Goal: Task Accomplishment & Management: Manage account settings

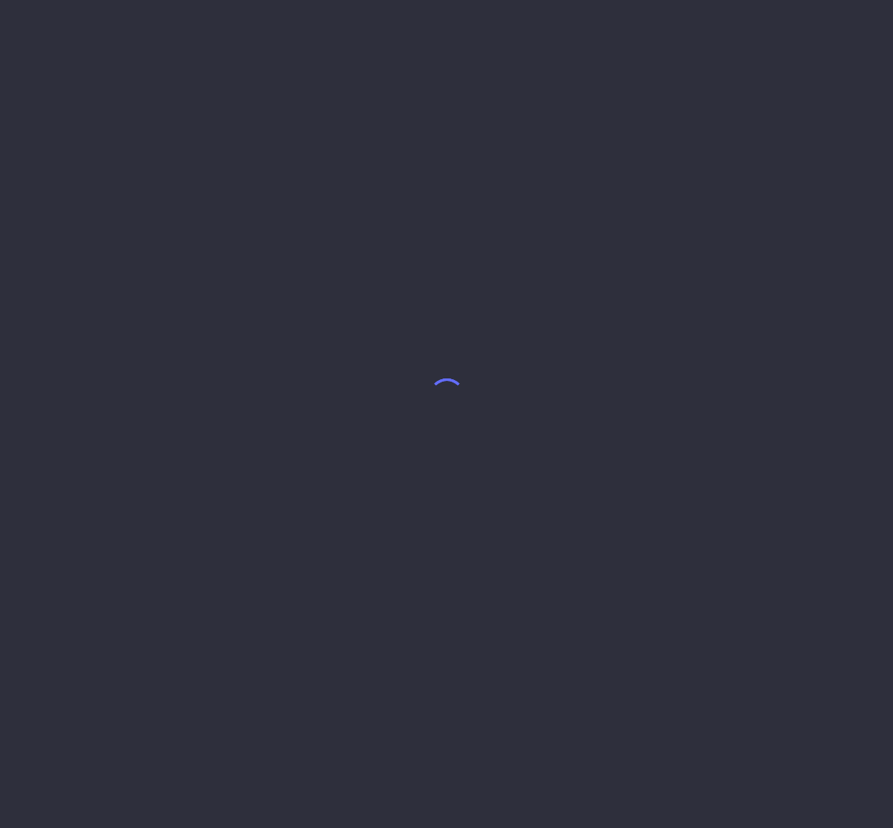
select select "8"
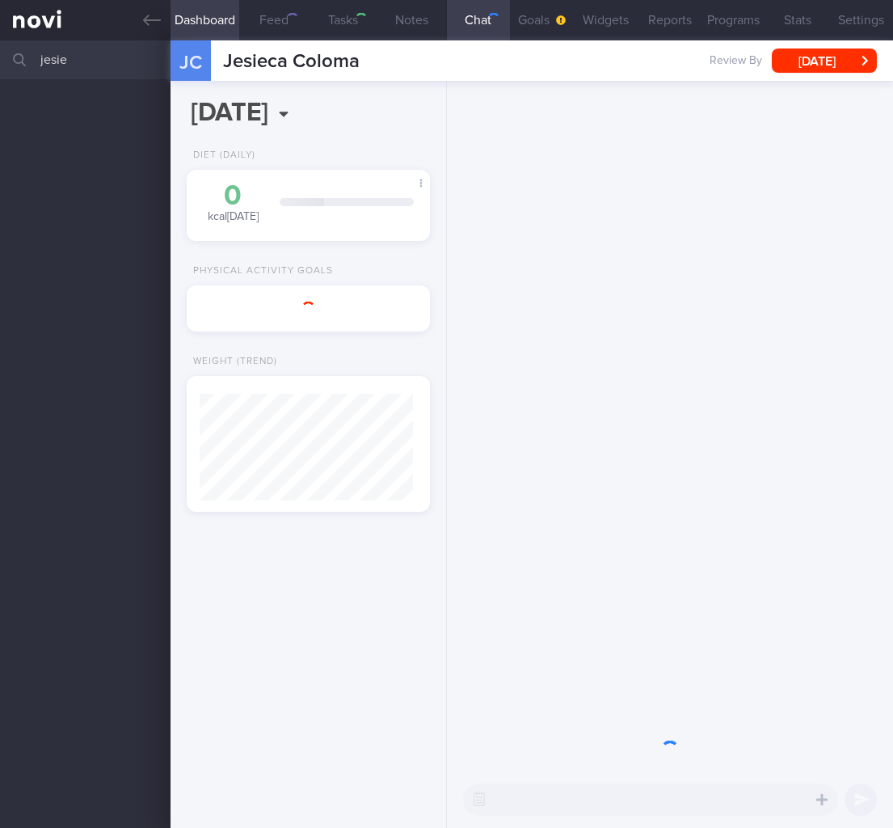
scroll to position [107, 213]
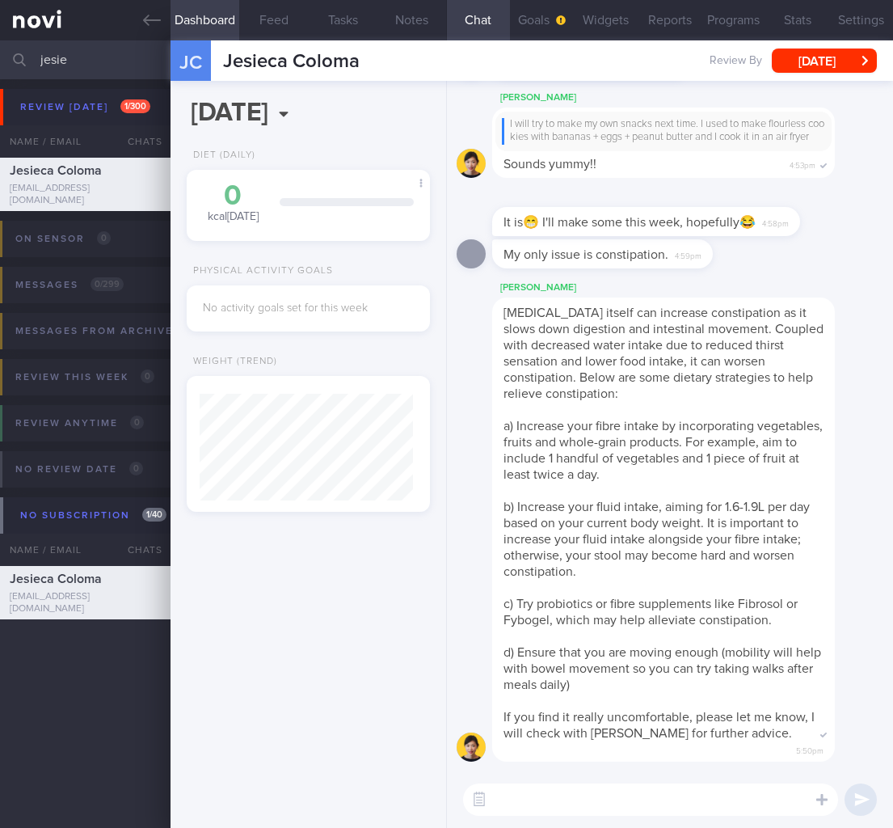
drag, startPoint x: 115, startPoint y: 62, endPoint x: -89, endPoint y: 48, distance: 204.1
click at [0, 48] on html "You are offline! Some functionality will be unavailable Patients New Users Coac…" at bounding box center [446, 414] width 893 height 828
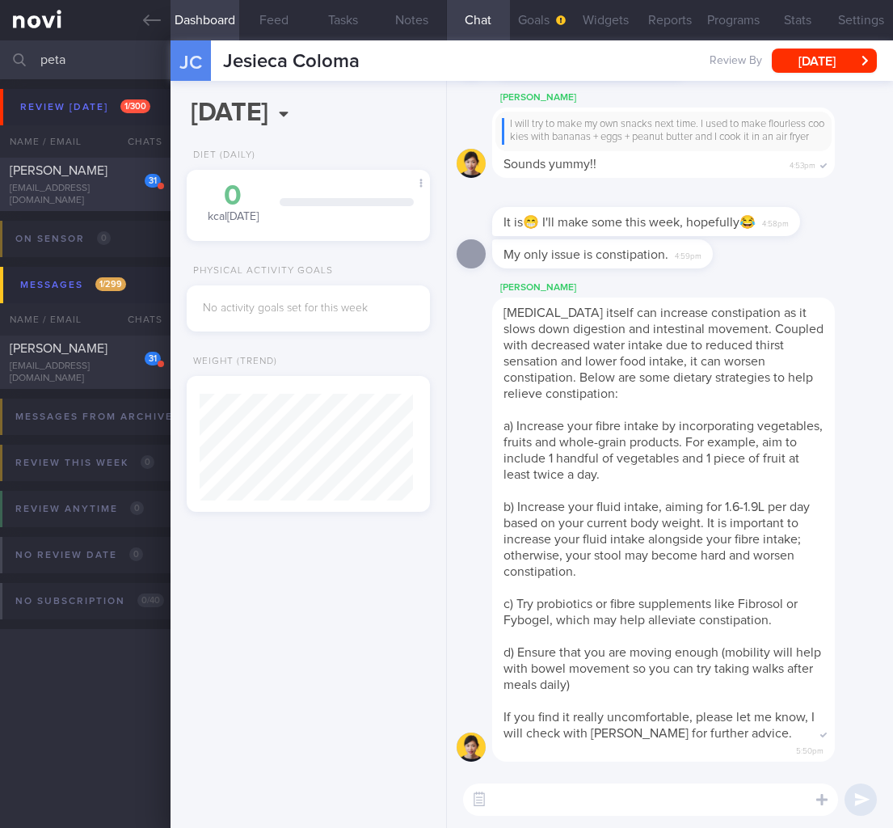
type input "peta"
click at [140, 187] on div "31" at bounding box center [142, 174] width 38 height 25
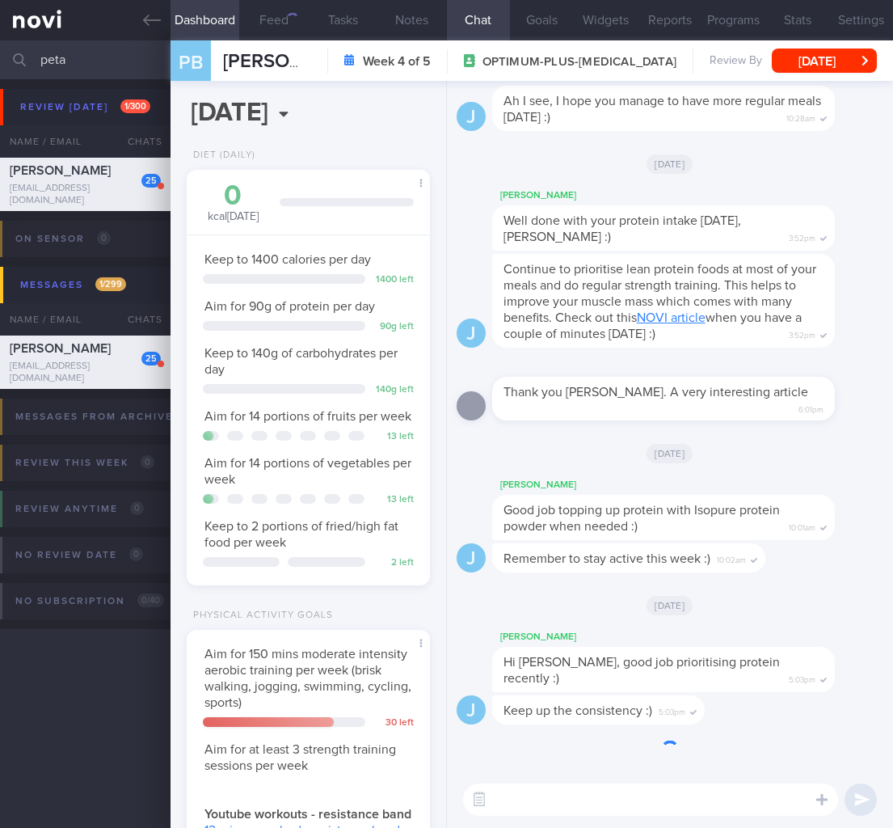
scroll to position [312, 0]
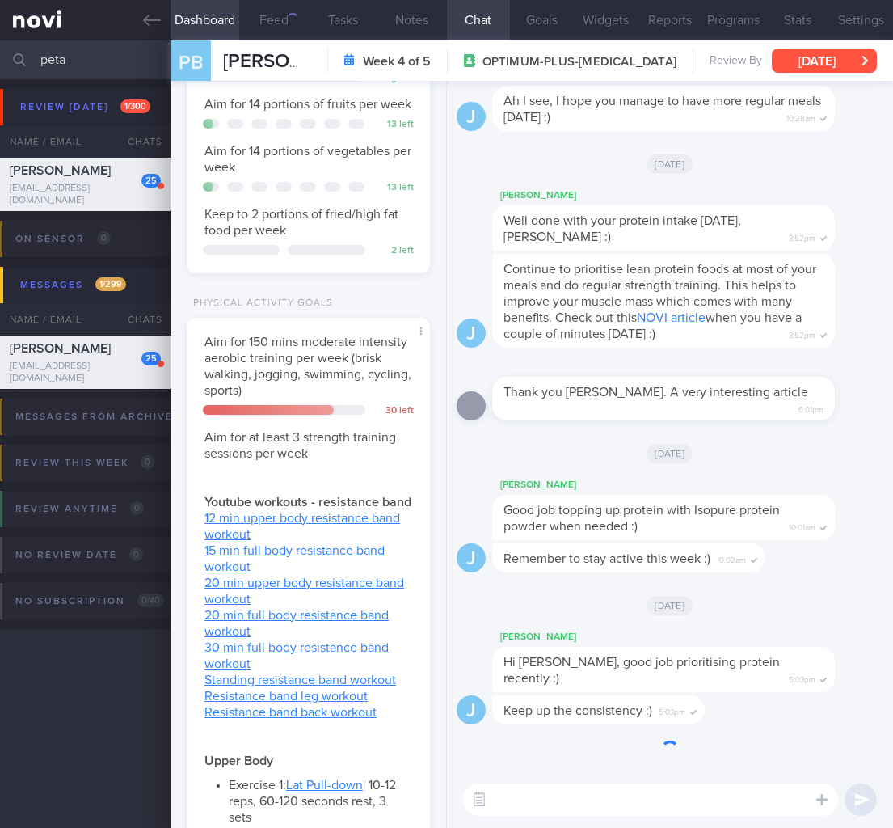
click at [802, 55] on button "[DATE]" at bounding box center [824, 60] width 105 height 24
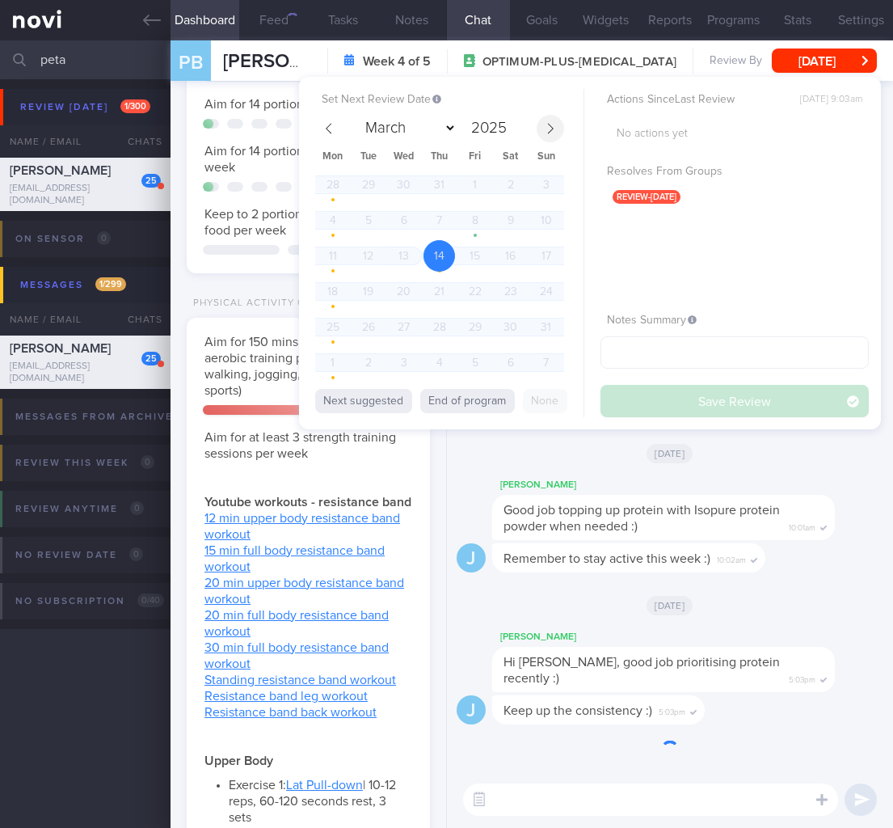
click at [546, 123] on icon at bounding box center [550, 128] width 11 height 11
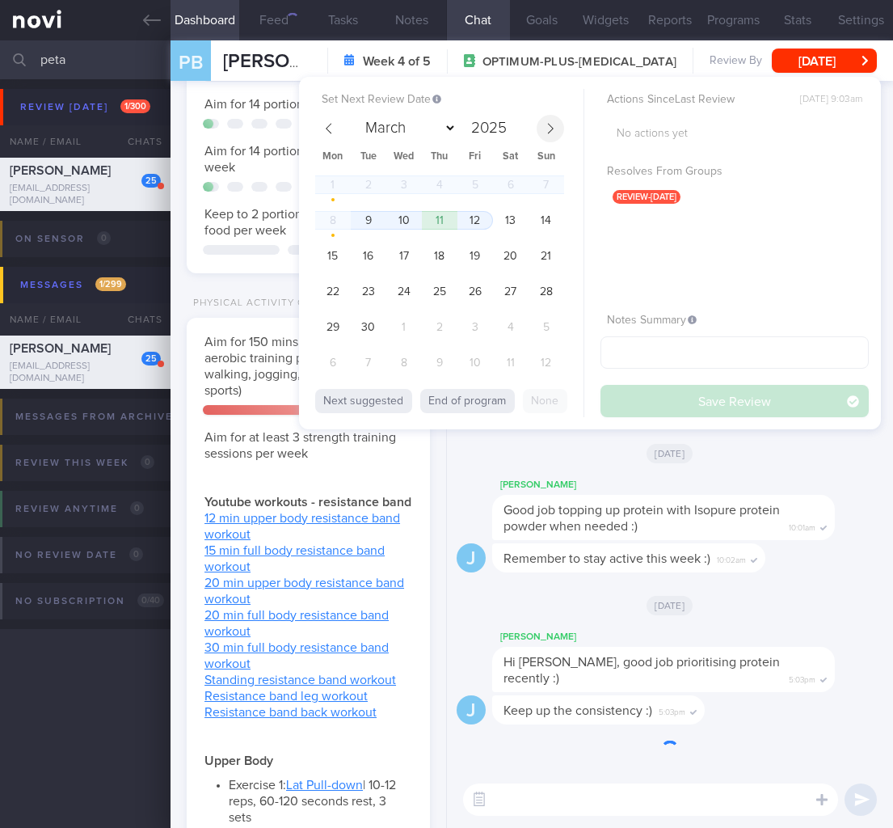
select select "8"
click at [380, 220] on span "9" at bounding box center [368, 220] width 32 height 32
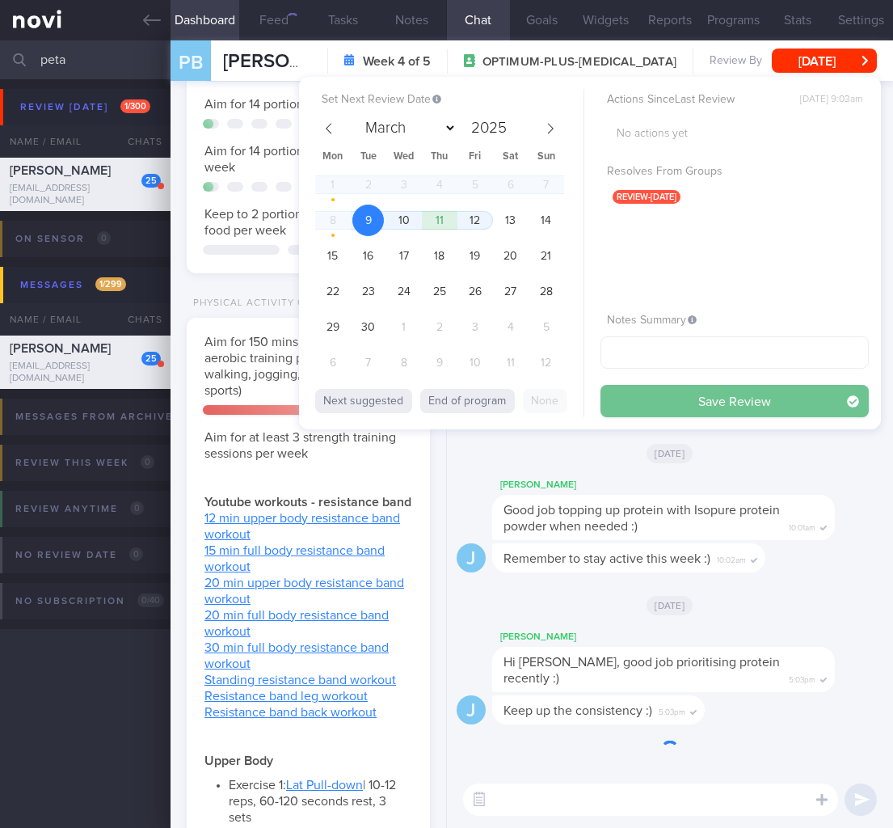
click at [740, 397] on button "Save Review" at bounding box center [734, 401] width 268 height 32
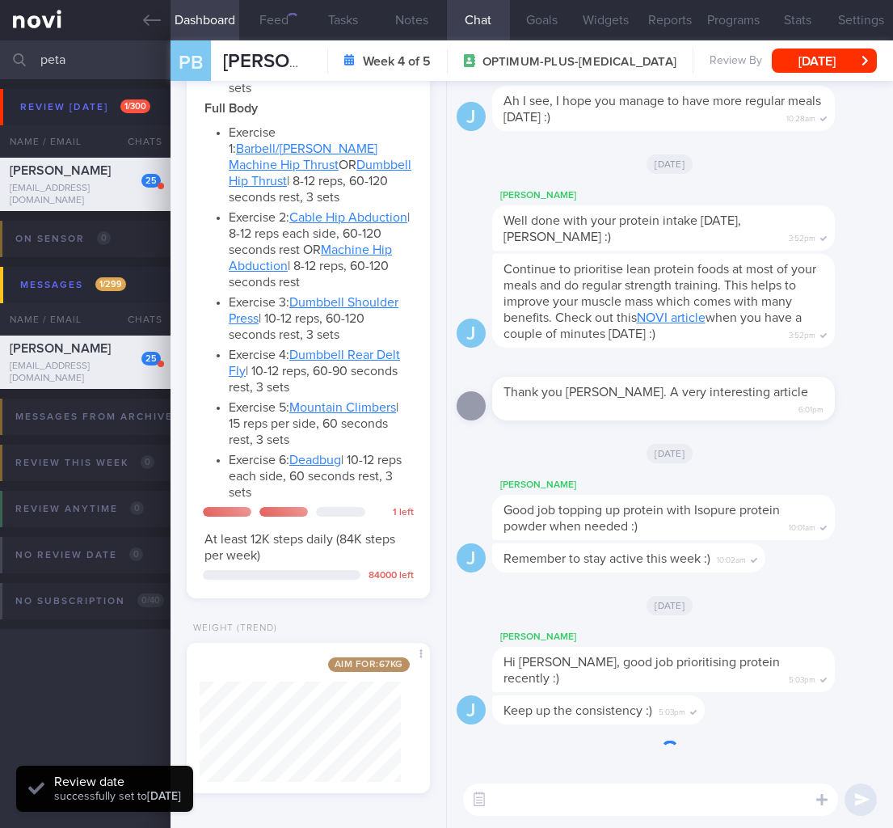
scroll to position [1793, 0]
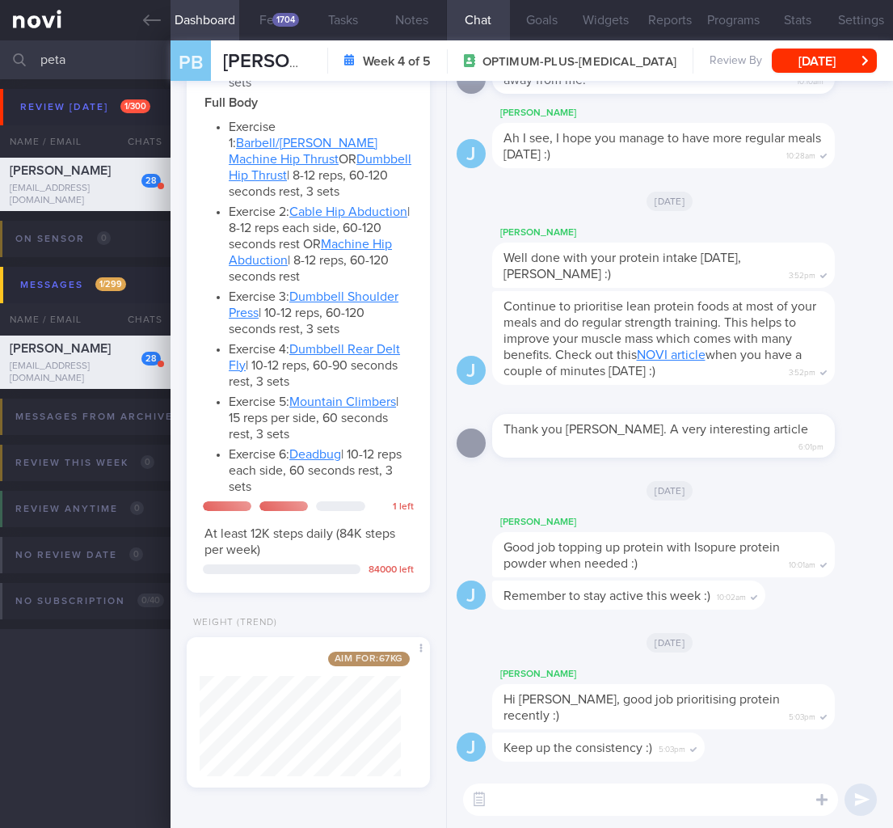
drag, startPoint x: 107, startPoint y: 57, endPoint x: -109, endPoint y: 31, distance: 217.3
click at [0, 31] on html "You are offline! Some functionality will be unavailable Patients New Users Coac…" at bounding box center [446, 414] width 893 height 828
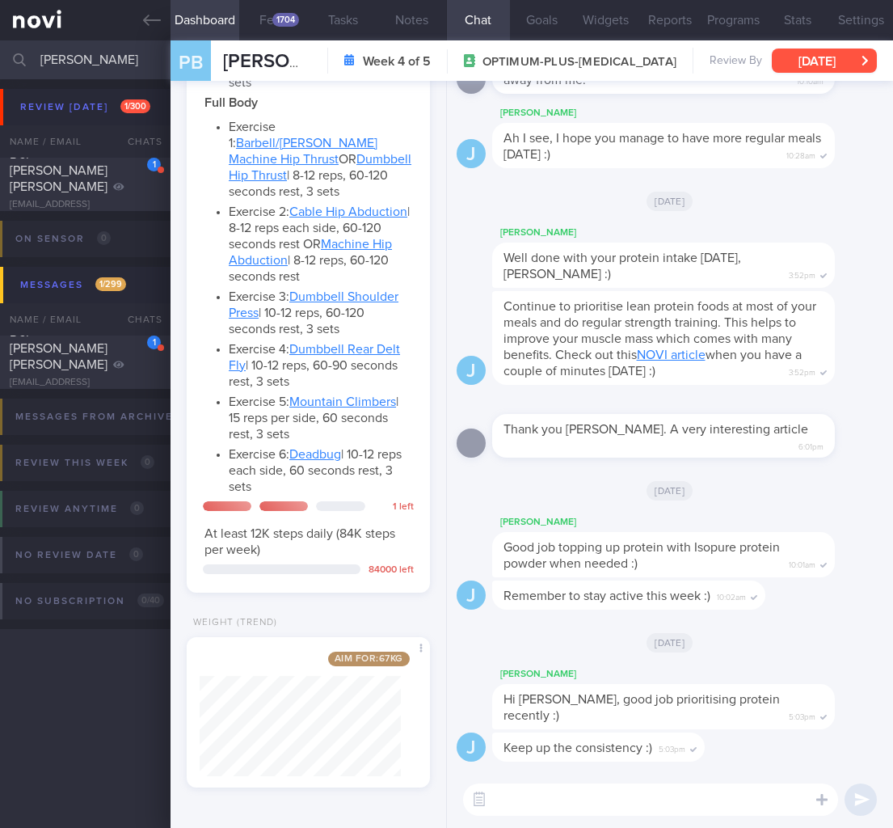
type input "[PERSON_NAME]"
click at [65, 188] on span "Del [PERSON_NAME] [PERSON_NAME]" at bounding box center [59, 170] width 98 height 45
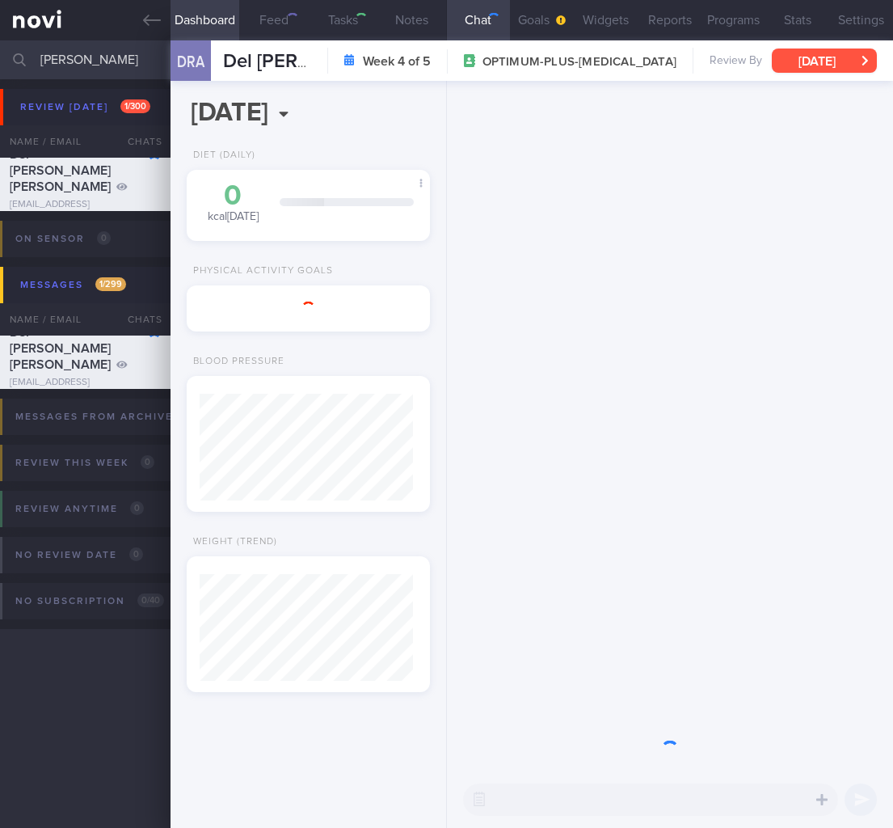
scroll to position [808038, 807931]
click at [836, 57] on button "[DATE]" at bounding box center [824, 60] width 105 height 24
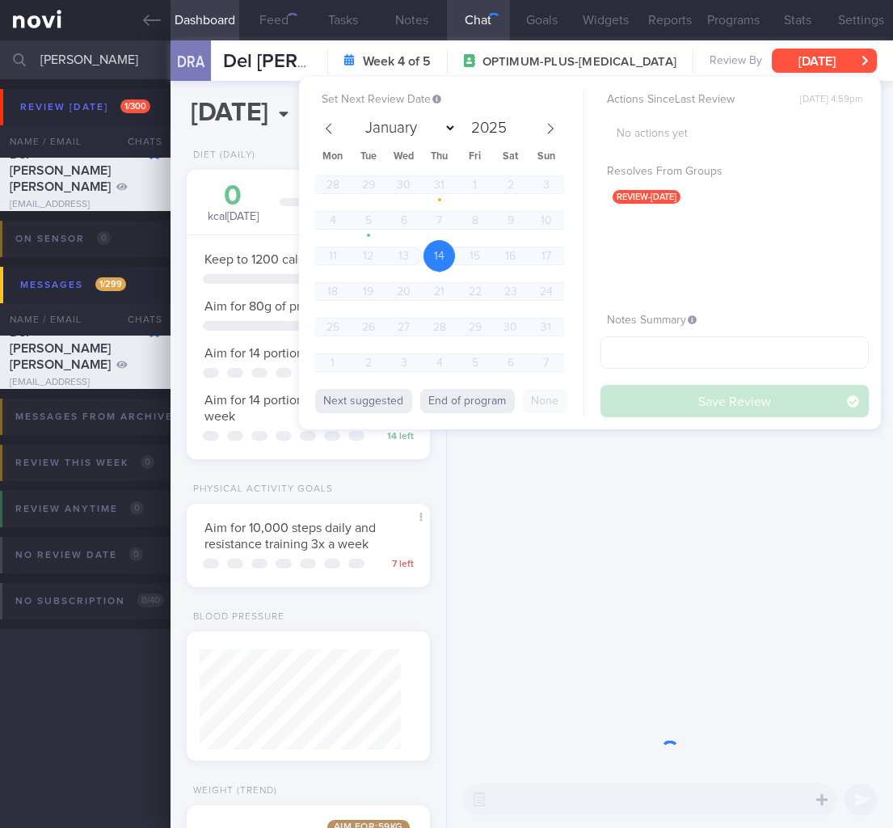
scroll to position [808021, 807943]
click at [557, 128] on span at bounding box center [550, 128] width 27 height 27
select select "8"
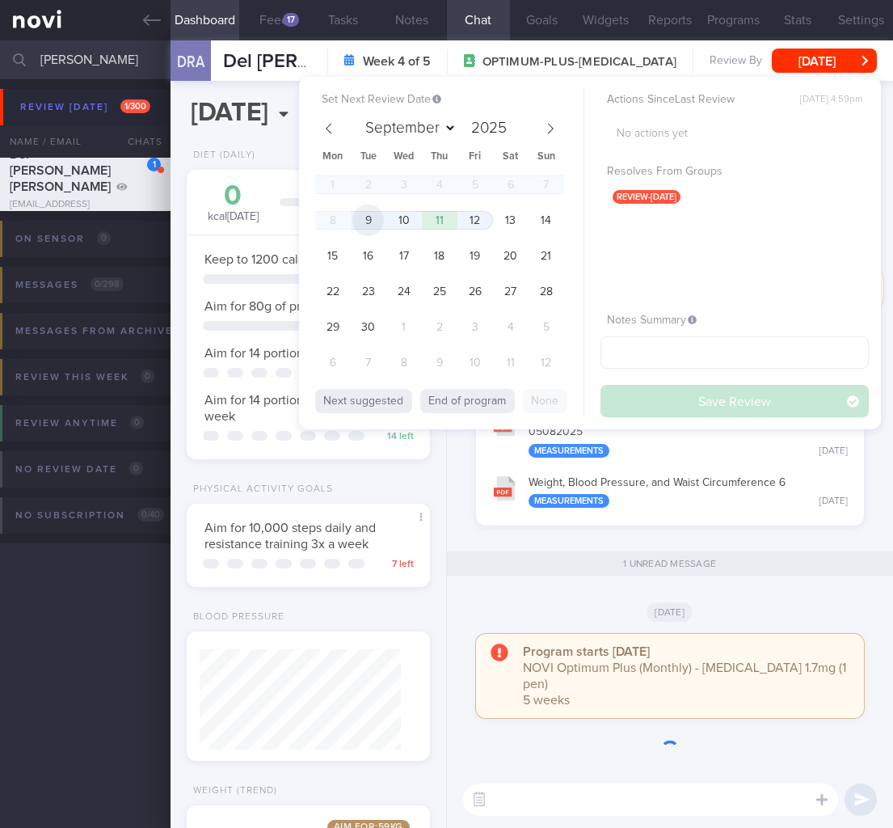
click at [368, 229] on span "9" at bounding box center [368, 220] width 32 height 32
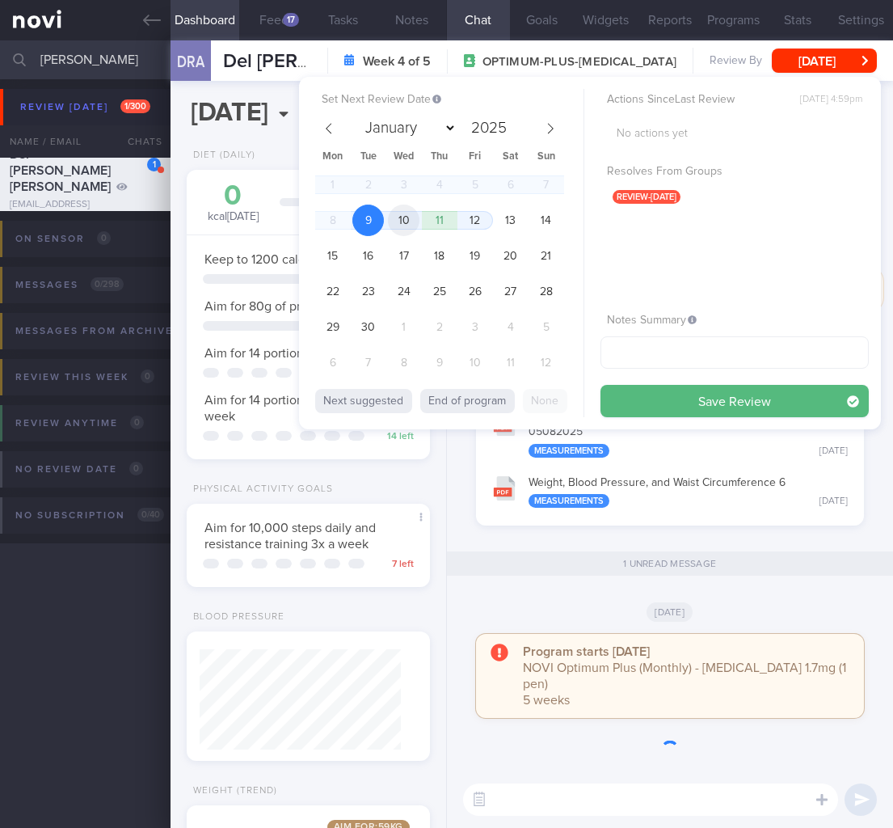
scroll to position [124, 201]
click at [669, 404] on button "Save Review" at bounding box center [734, 401] width 268 height 32
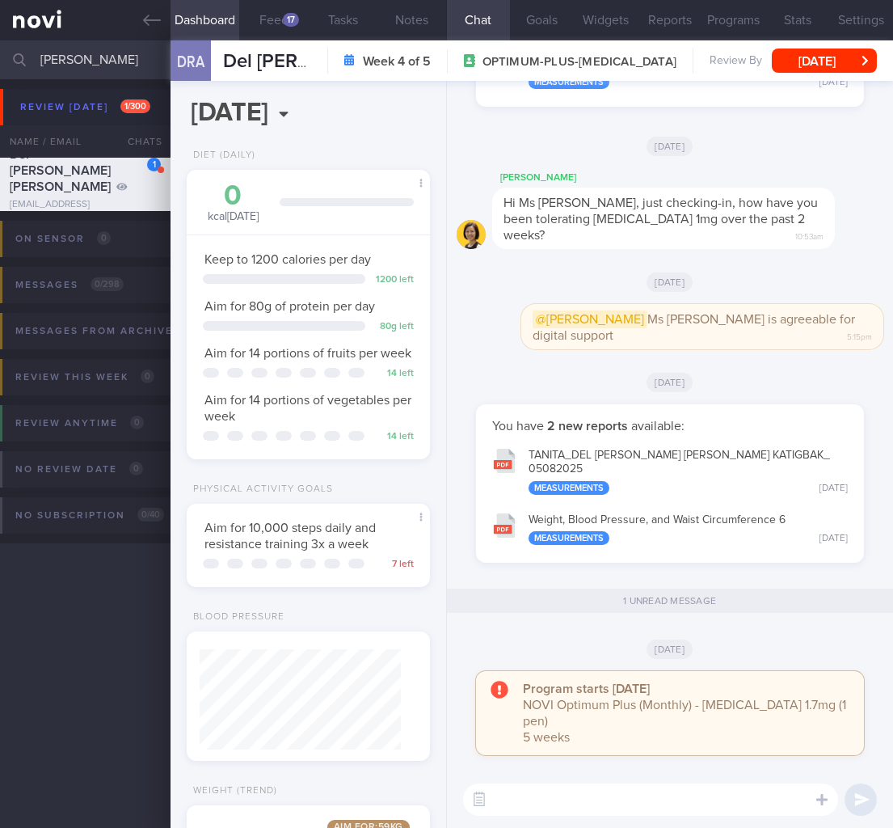
drag, startPoint x: 111, startPoint y: 60, endPoint x: -131, endPoint y: 42, distance: 242.3
click at [0, 42] on html "You are offline! Some functionality will be unavailable Patients New Users Coac…" at bounding box center [446, 414] width 893 height 828
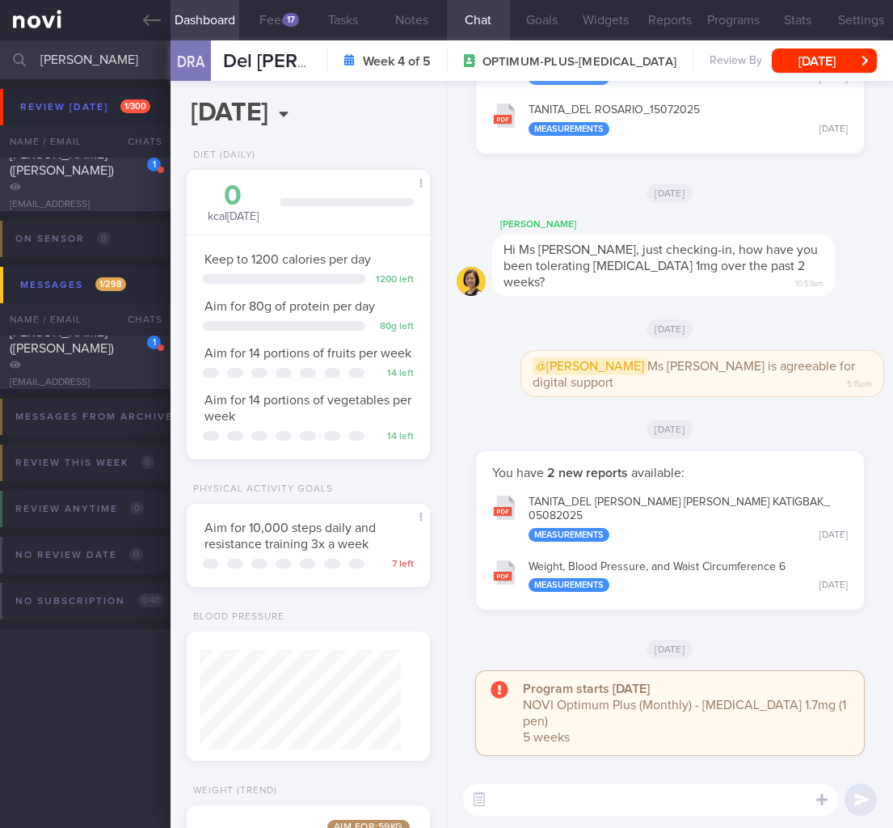
type input "[PERSON_NAME]"
click at [76, 180] on div "[PERSON_NAME] ([PERSON_NAME])" at bounding box center [83, 170] width 147 height 48
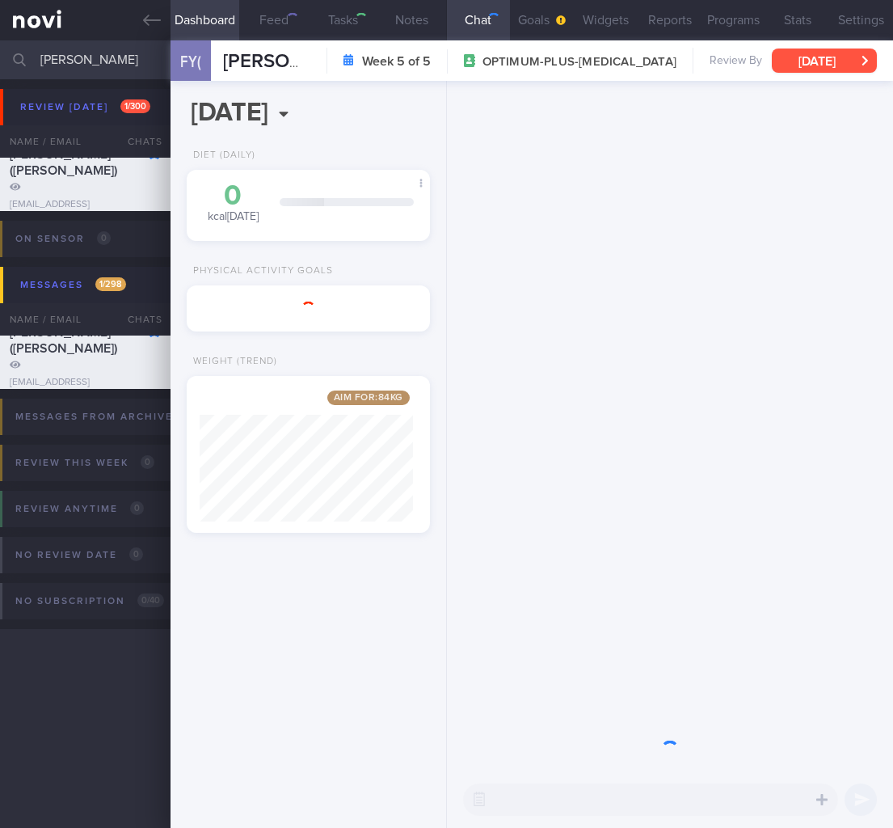
click at [844, 65] on button "[DATE]" at bounding box center [824, 60] width 105 height 24
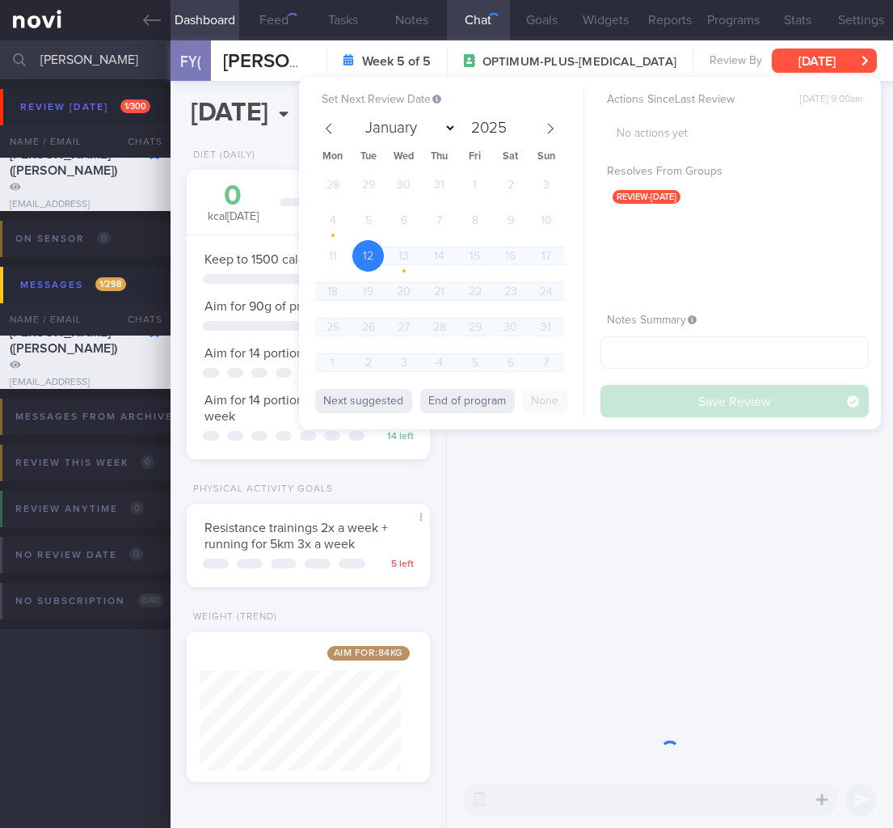
scroll to position [808021, 807943]
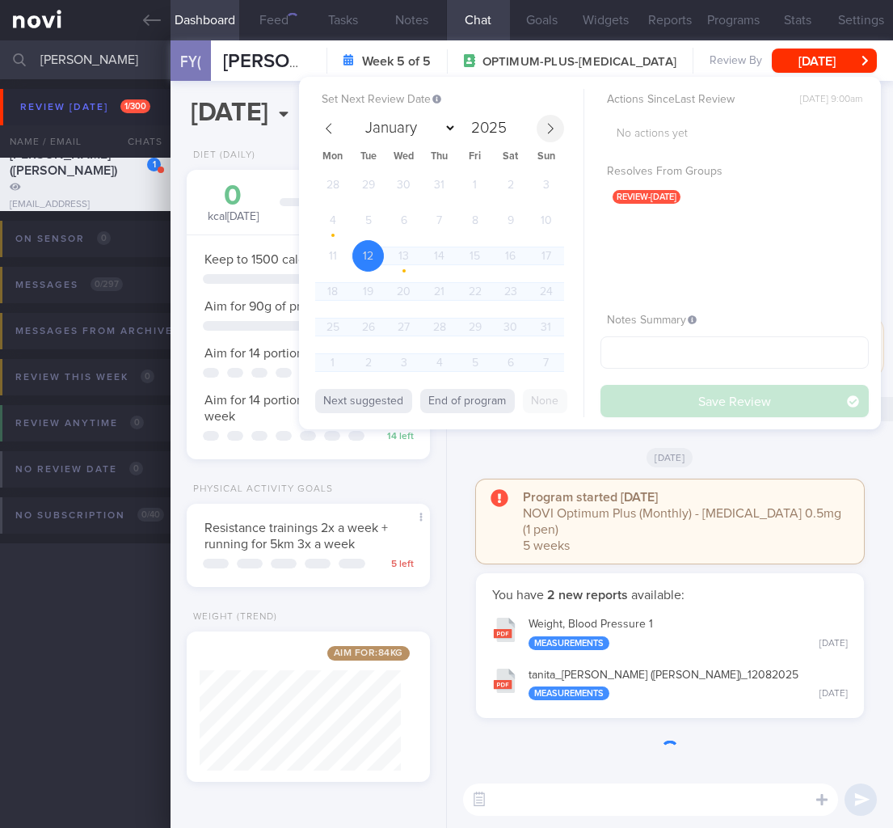
click at [548, 124] on icon at bounding box center [550, 128] width 11 height 11
select select "8"
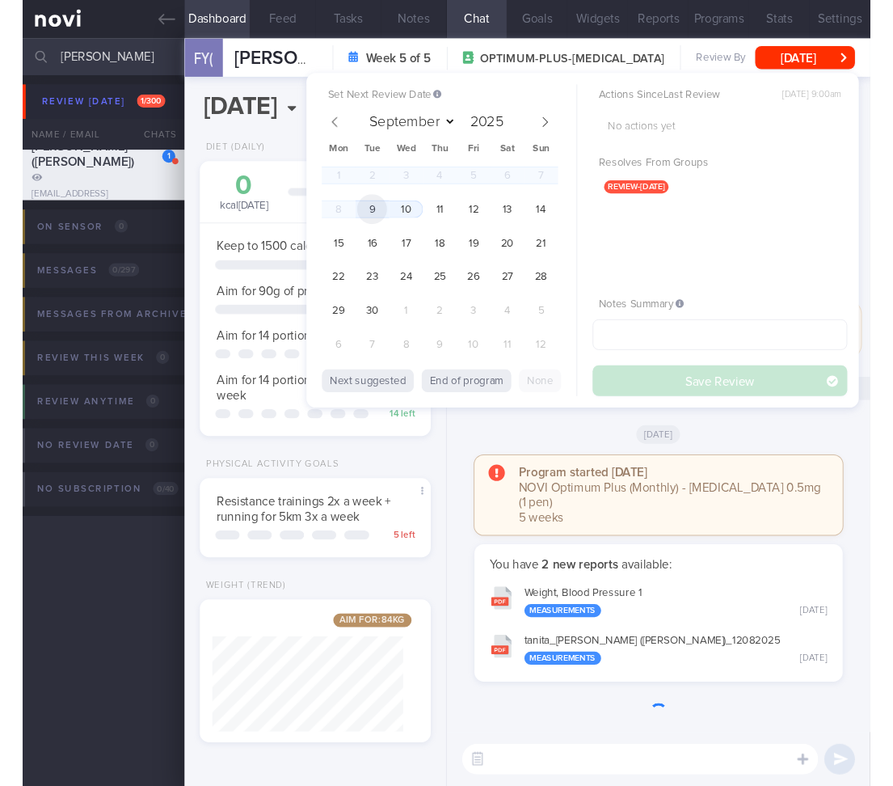
scroll to position [124, 201]
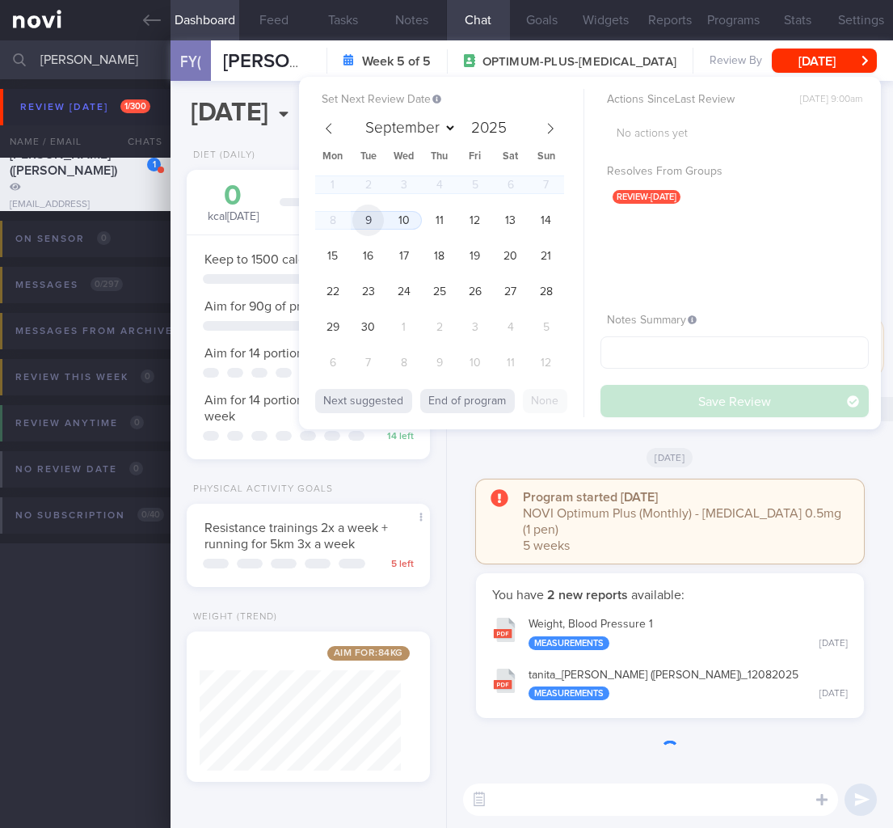
click at [369, 213] on span "9" at bounding box center [368, 220] width 32 height 32
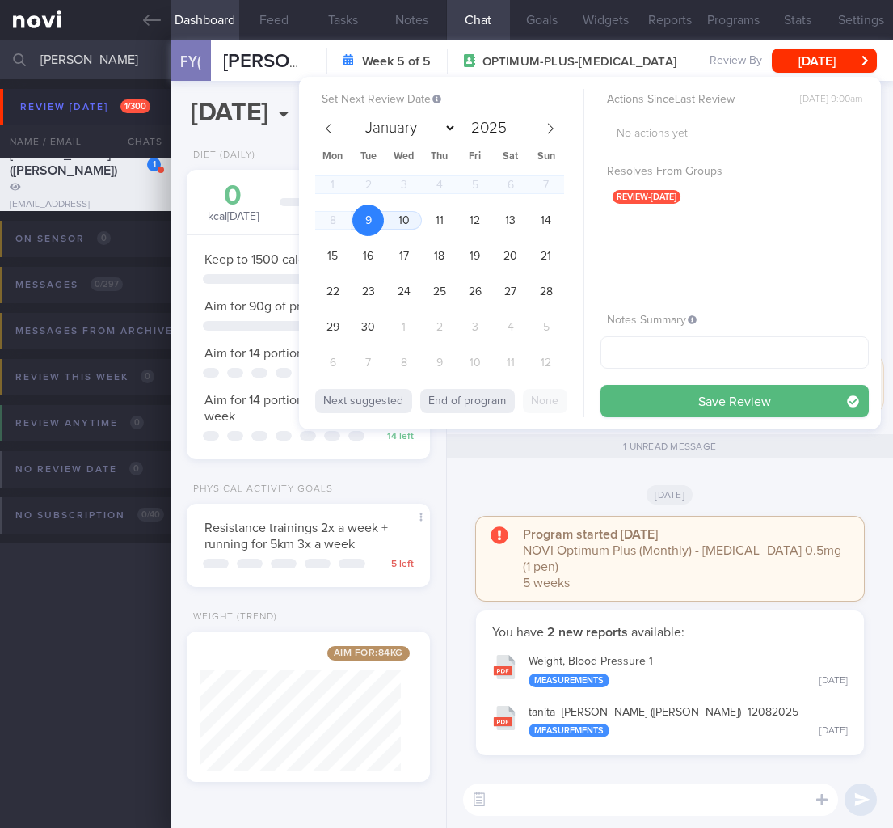
click at [794, 409] on button "Save Review" at bounding box center [734, 401] width 268 height 32
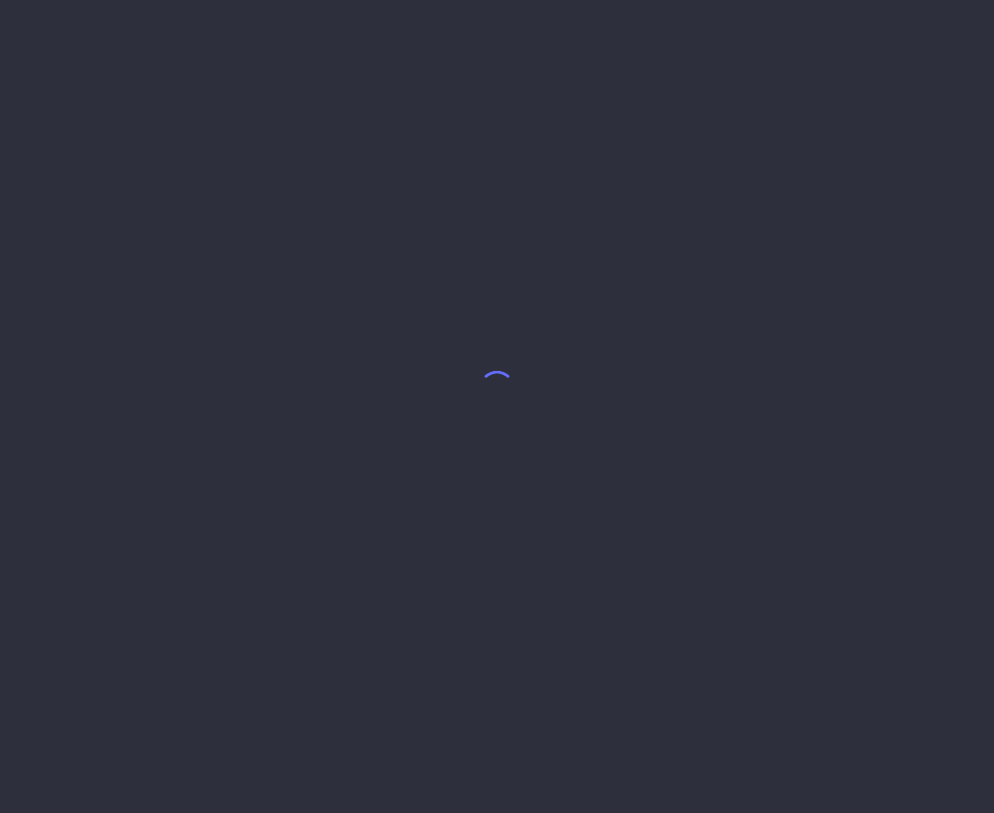
select select "7"
